Goal: Task Accomplishment & Management: Use online tool/utility

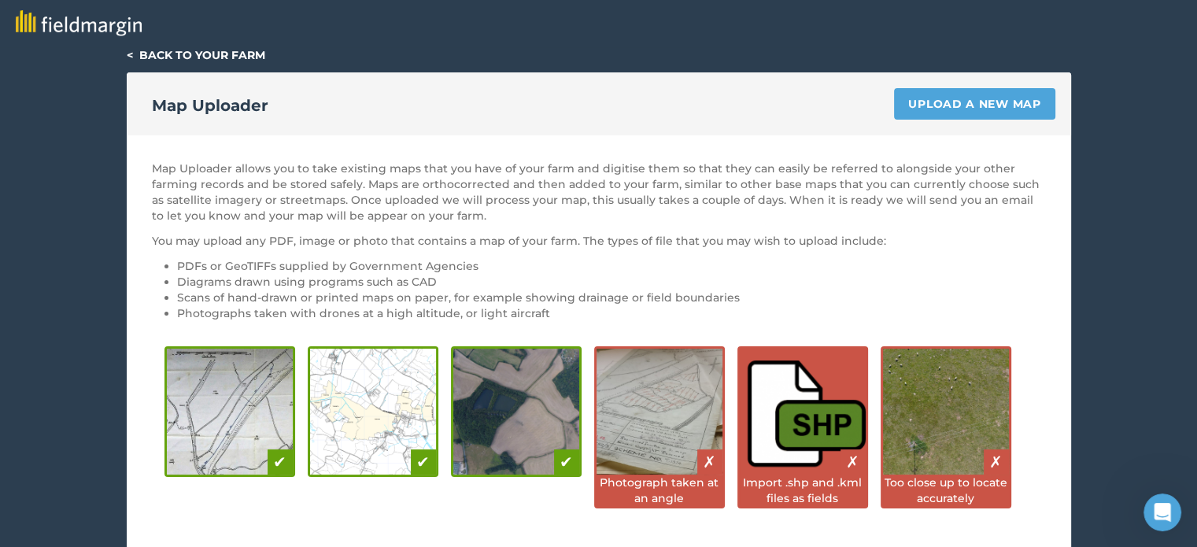
click at [176, 61] on link "< Back to your farm" at bounding box center [196, 55] width 138 height 14
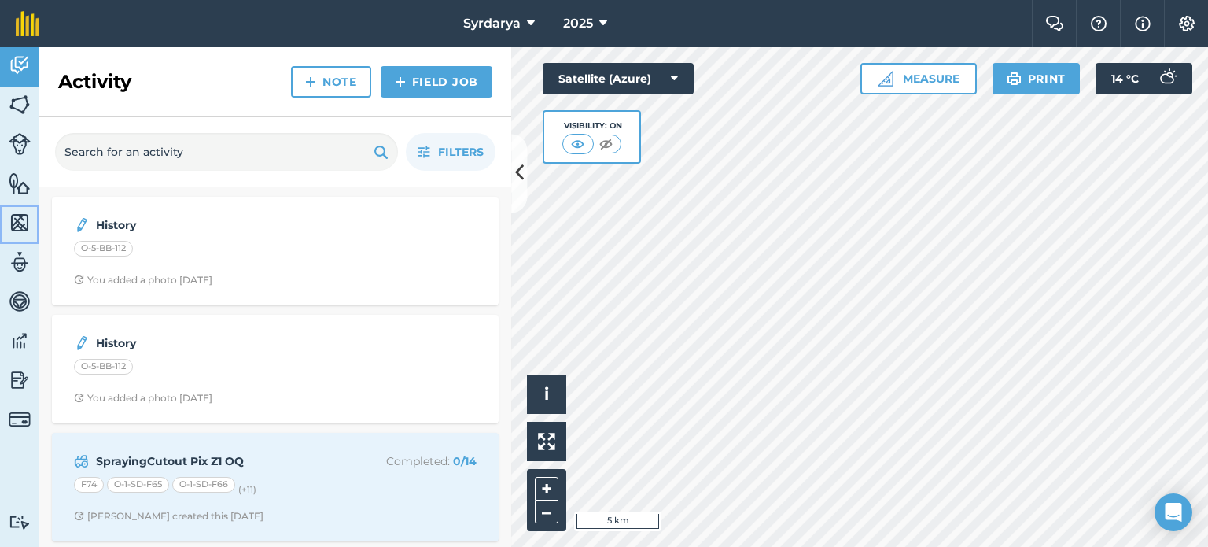
click at [36, 225] on link "Maps" at bounding box center [19, 224] width 39 height 39
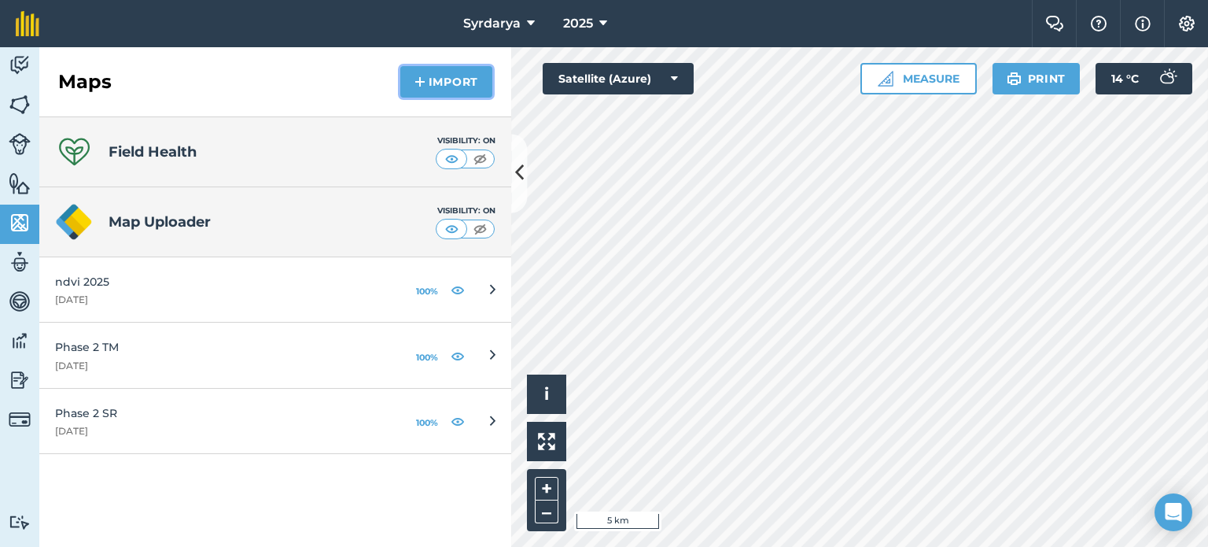
click at [434, 87] on button "Import" at bounding box center [446, 81] width 92 height 31
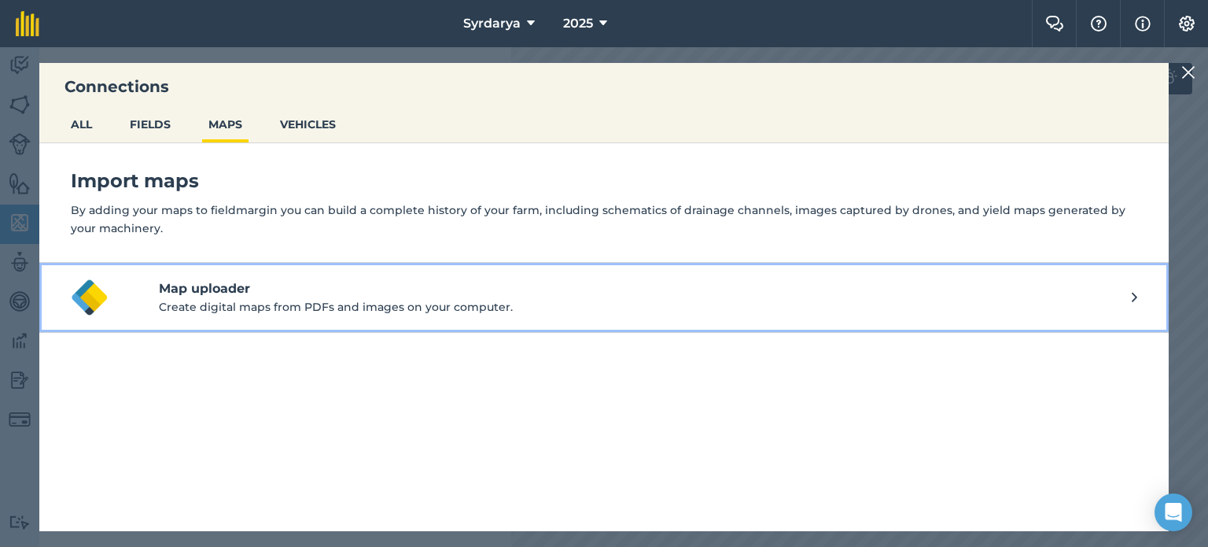
click at [219, 306] on p "Create digital maps from PDFs and images on your computer." at bounding box center [645, 306] width 973 height 17
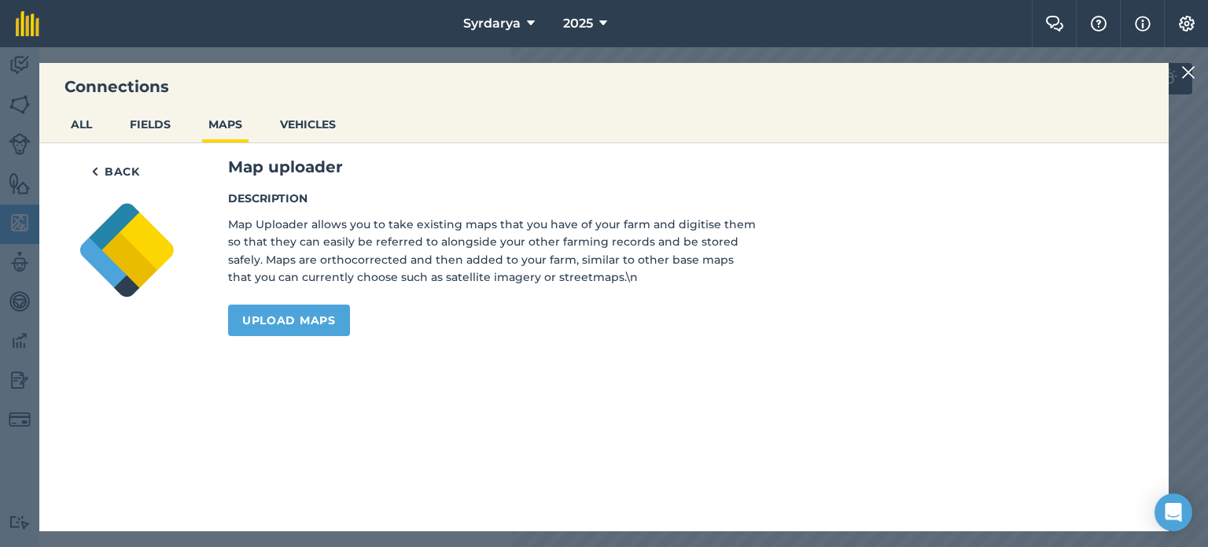
click at [1188, 66] on img at bounding box center [1189, 72] width 14 height 19
